Goal: Information Seeking & Learning: Learn about a topic

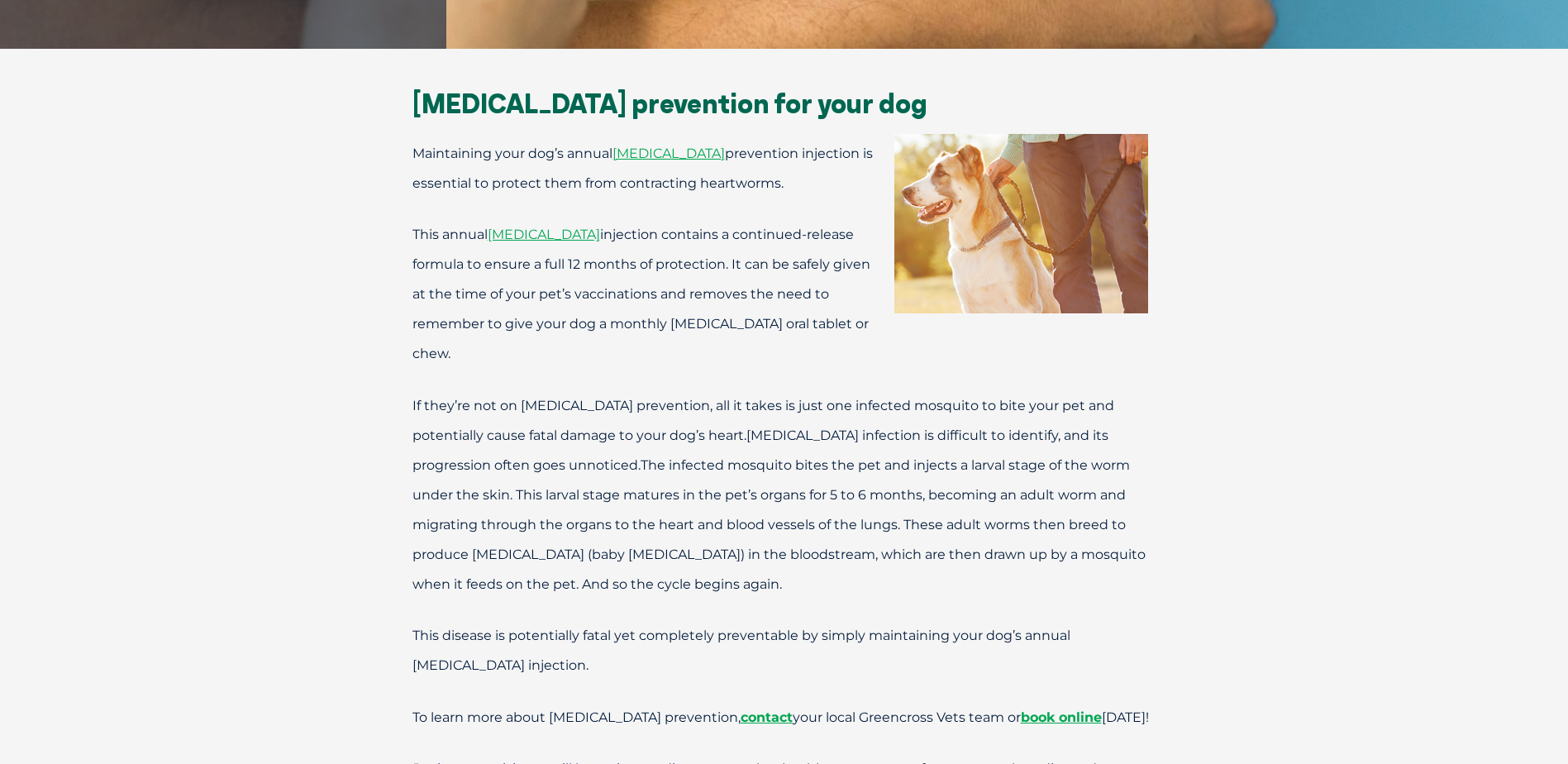
scroll to position [578, 0]
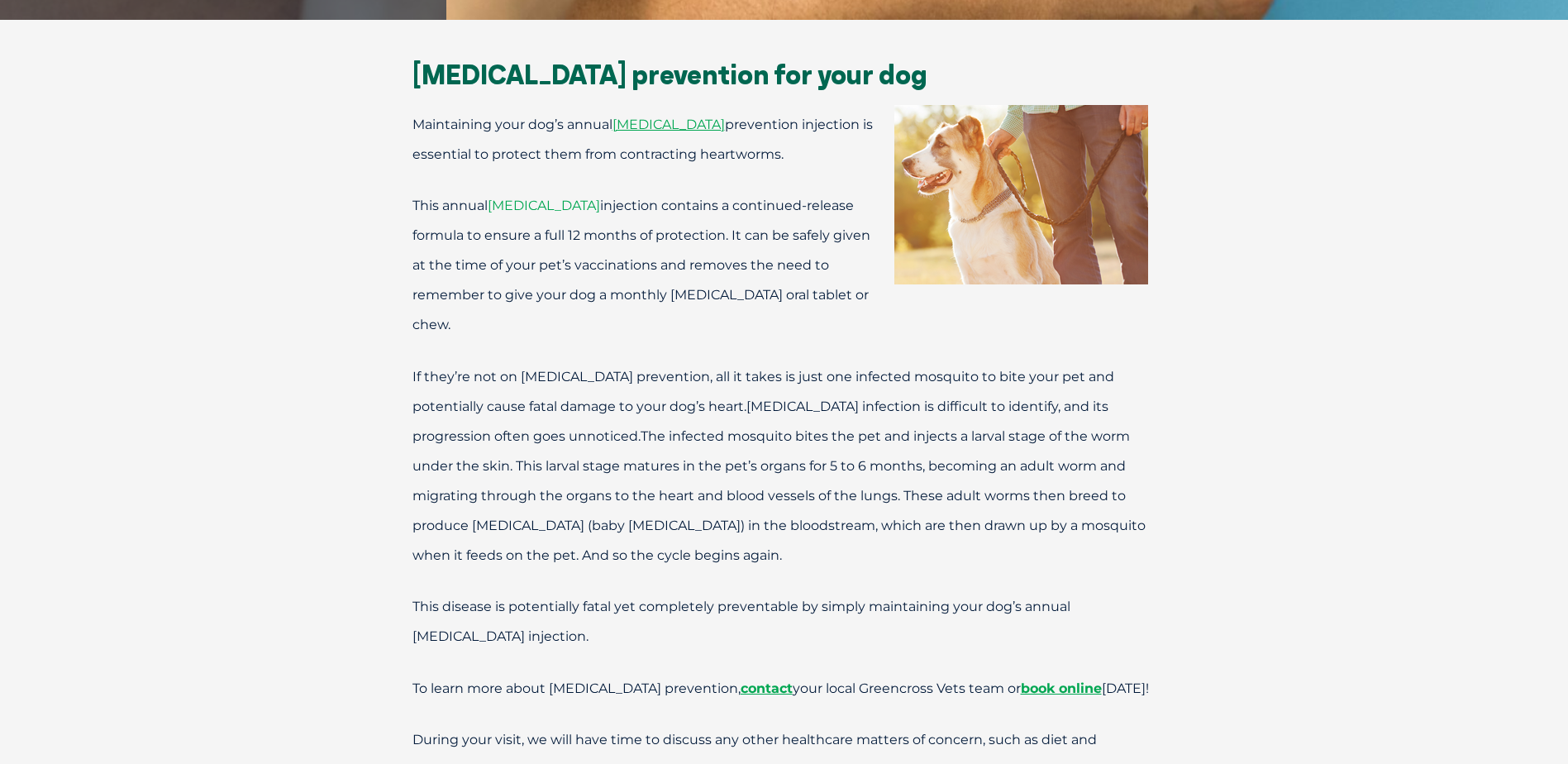
click at [549, 206] on span "[MEDICAL_DATA]" at bounding box center [543, 205] width 112 height 15
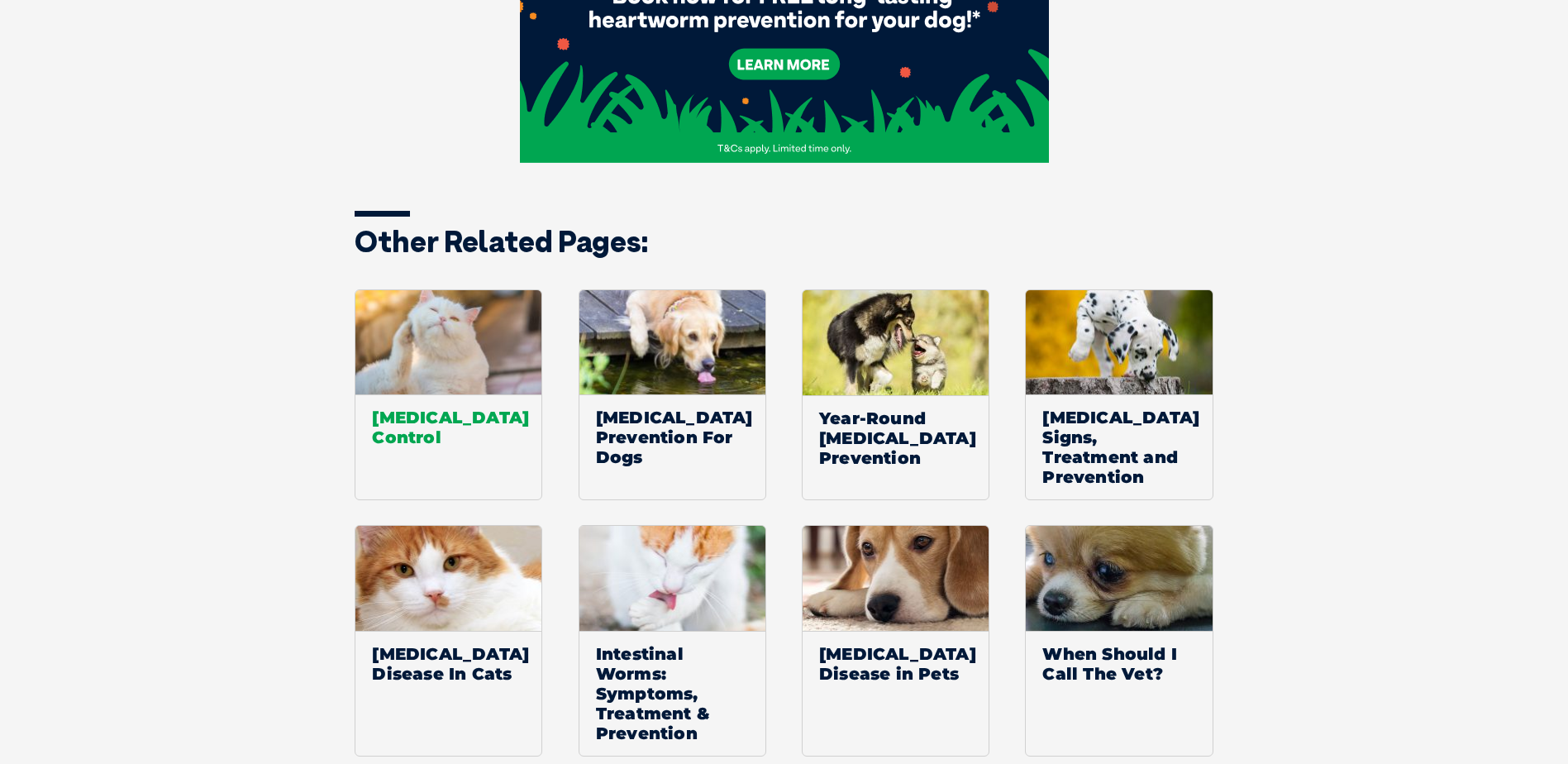
scroll to position [2562, 0]
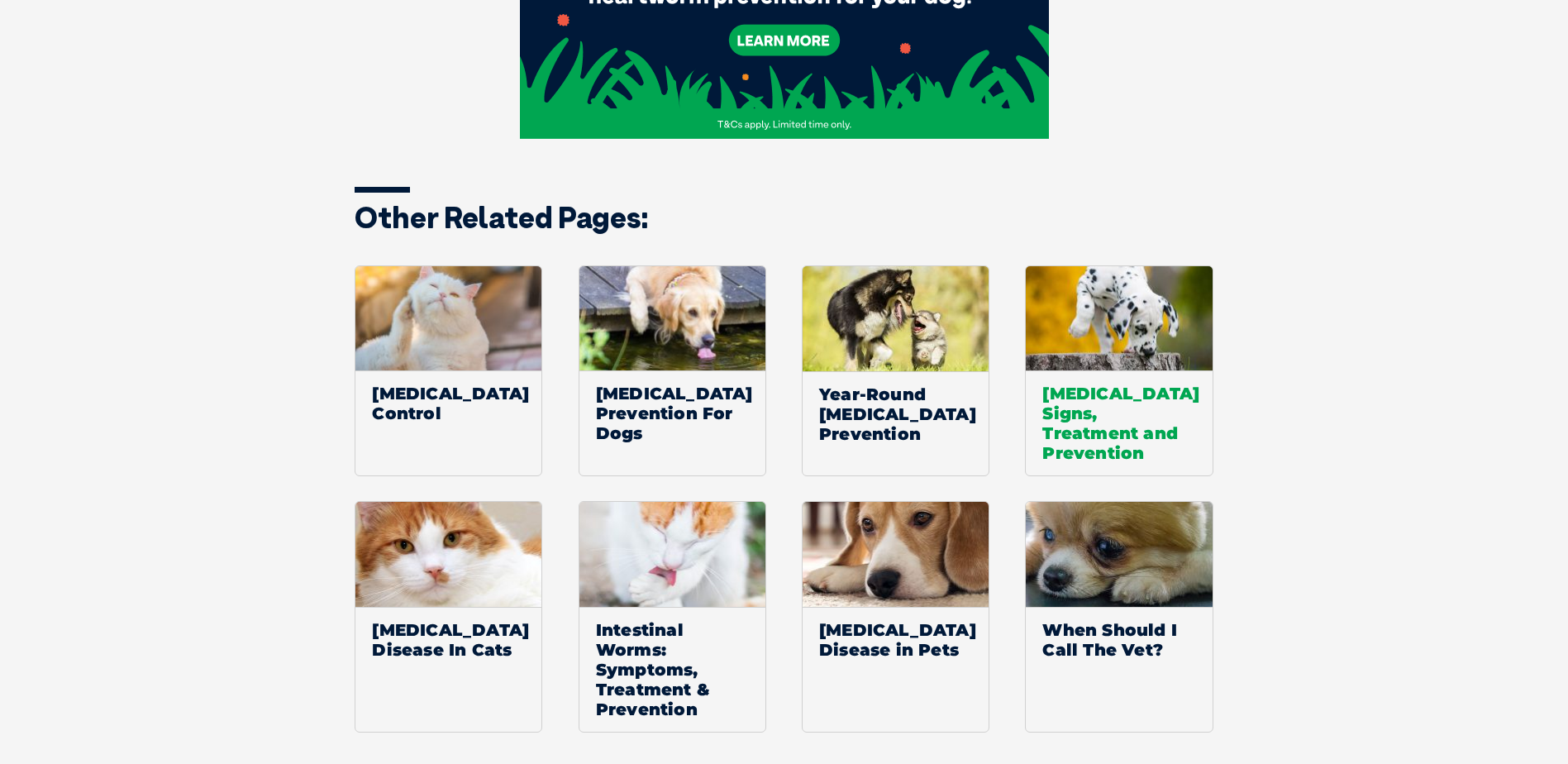
click at [1118, 413] on span "[MEDICAL_DATA] Signs, Treatment and Prevention" at bounding box center [1118, 423] width 186 height 105
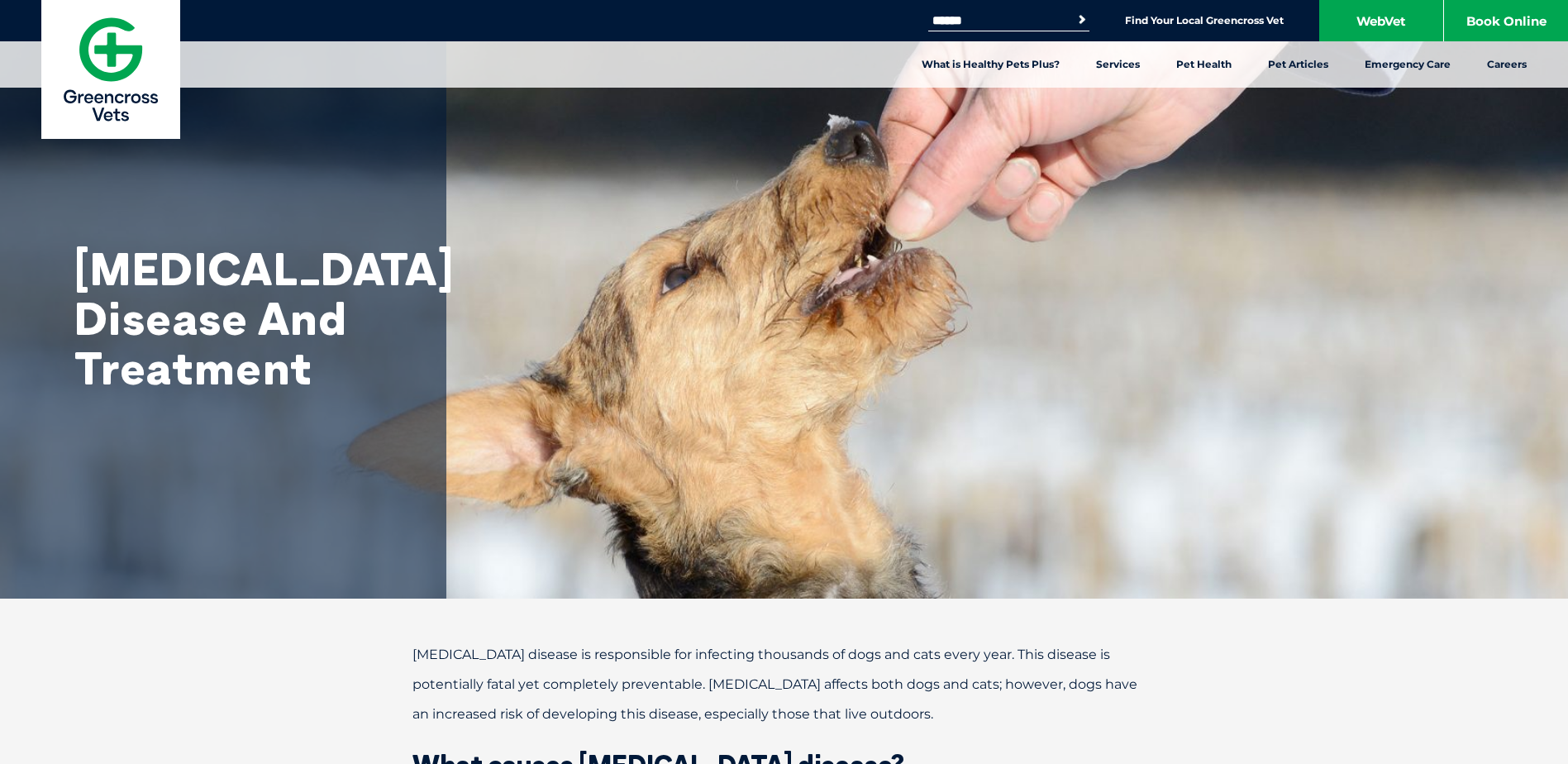
click at [964, 17] on input "Search for:" at bounding box center [998, 21] width 140 height 14
